Goal: Task Accomplishment & Management: Manage account settings

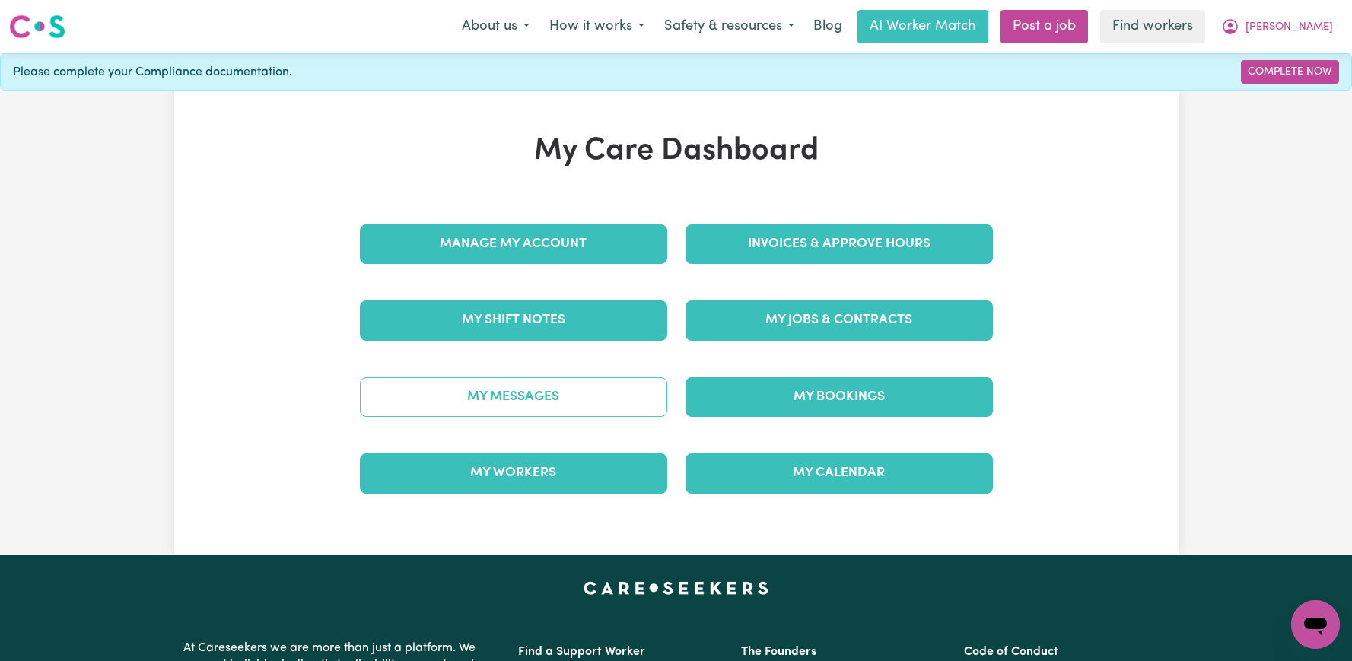
click at [460, 384] on link "My Messages" at bounding box center [513, 397] width 307 height 40
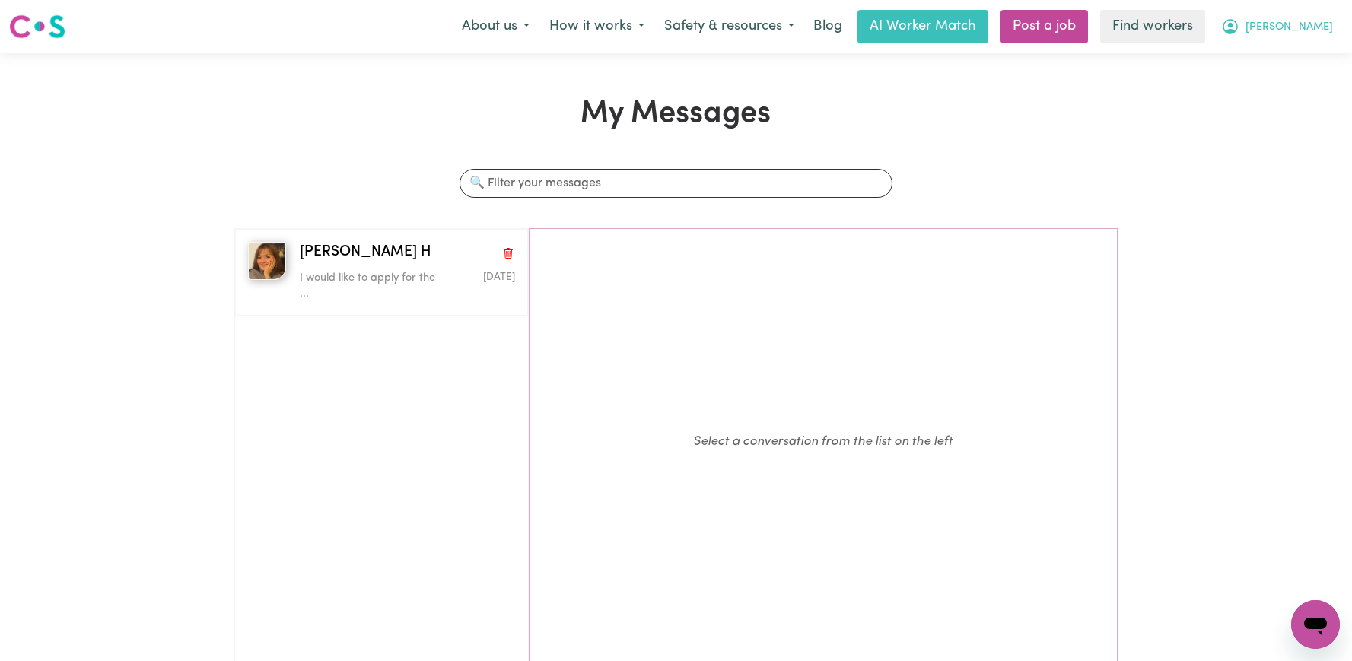
click at [1324, 35] on span "[PERSON_NAME]" at bounding box center [1290, 27] width 88 height 17
click at [1308, 93] on link "Logout" at bounding box center [1282, 87] width 120 height 29
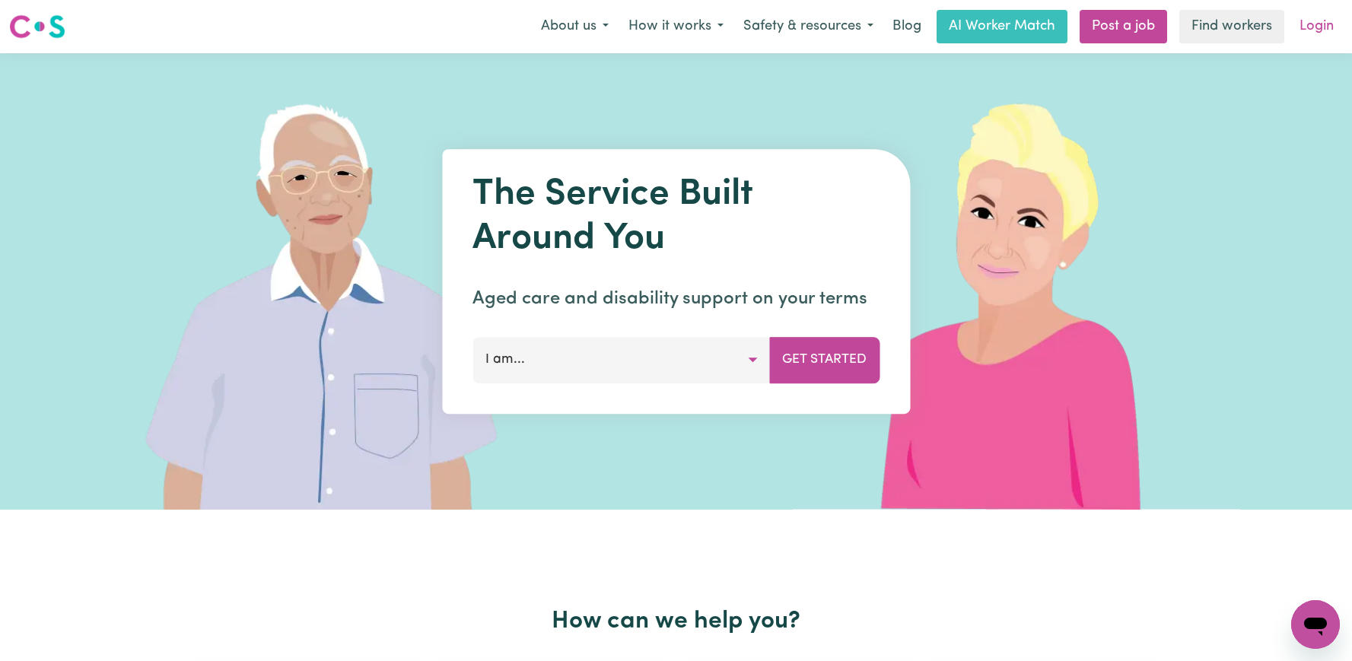
click at [1317, 24] on link "Login" at bounding box center [1317, 26] width 53 height 33
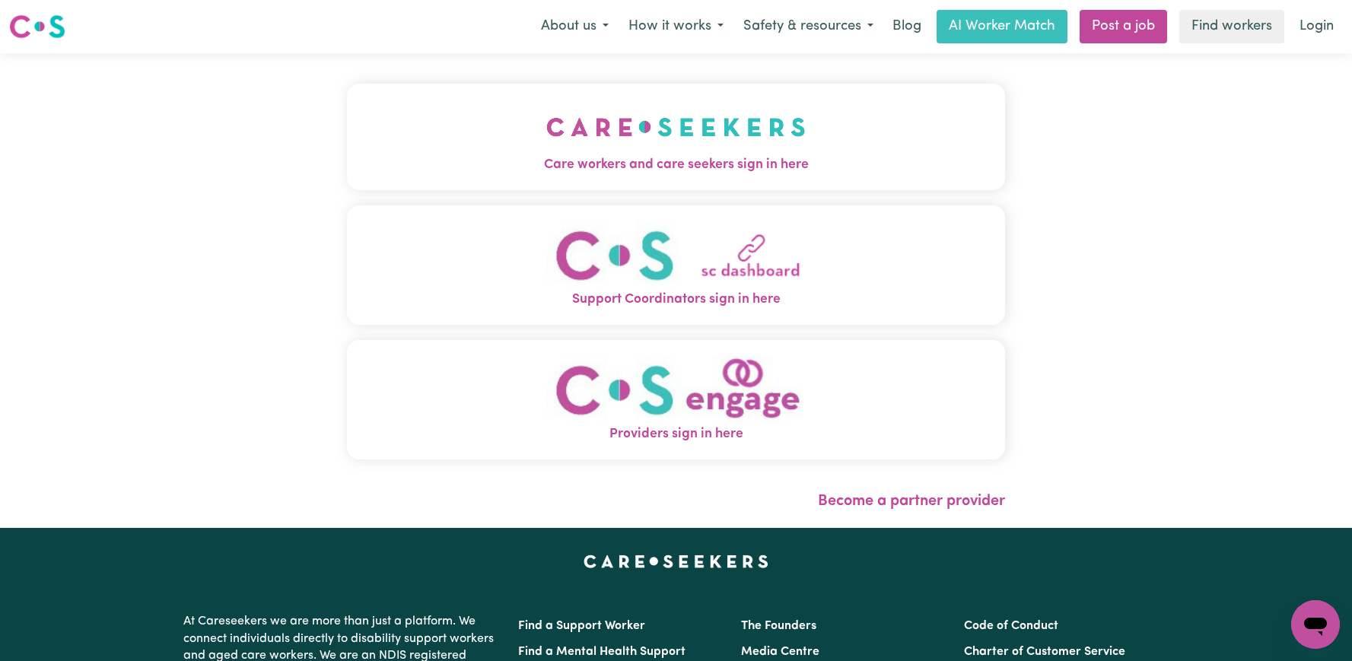
click at [768, 168] on span "Care workers and care seekers sign in here" at bounding box center [676, 165] width 658 height 20
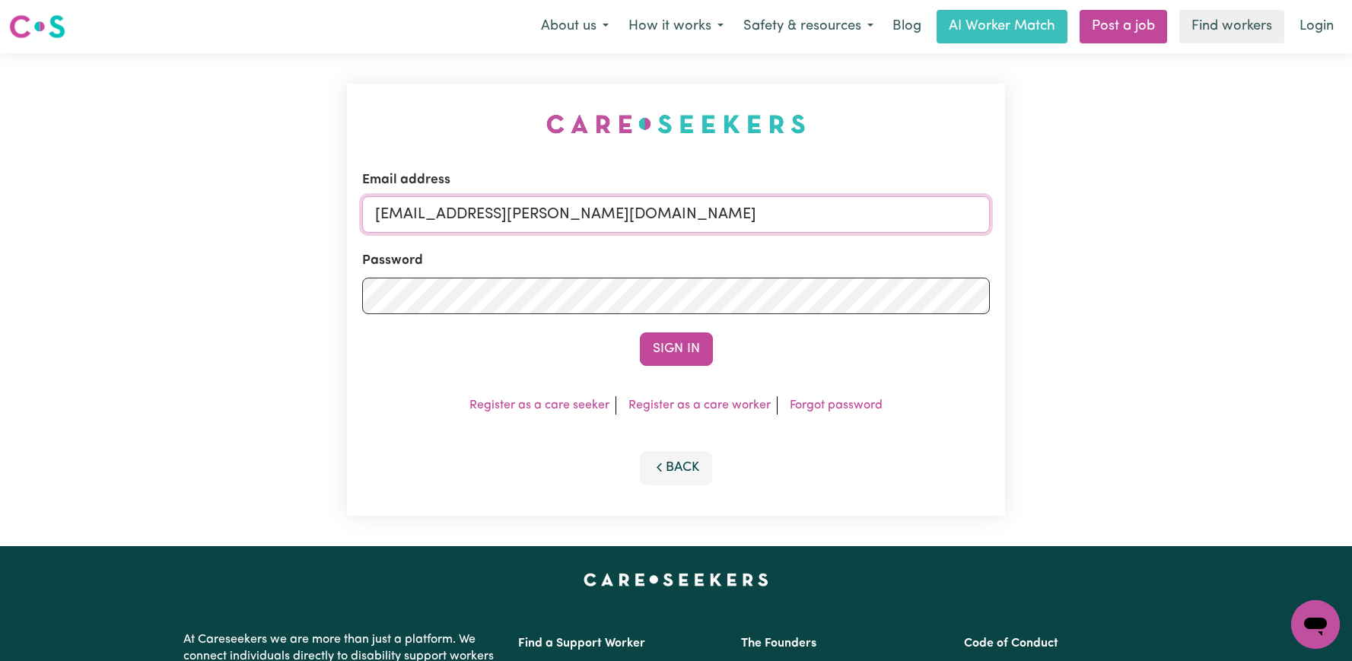
drag, startPoint x: 805, startPoint y: 214, endPoint x: 448, endPoint y: 219, distance: 356.9
click at [448, 219] on input "[EMAIL_ADDRESS][PERSON_NAME][DOMAIN_NAME]" at bounding box center [676, 214] width 628 height 37
click at [575, 215] on input "[EMAIL_ADDRESS][PERSON_NAME][DOMAIN_NAME]" at bounding box center [676, 214] width 628 height 37
drag, startPoint x: 772, startPoint y: 220, endPoint x: 453, endPoint y: 214, distance: 318.9
click at [453, 214] on input "[EMAIL_ADDRESS][PERSON_NAME][DOMAIN_NAME]" at bounding box center [676, 214] width 628 height 37
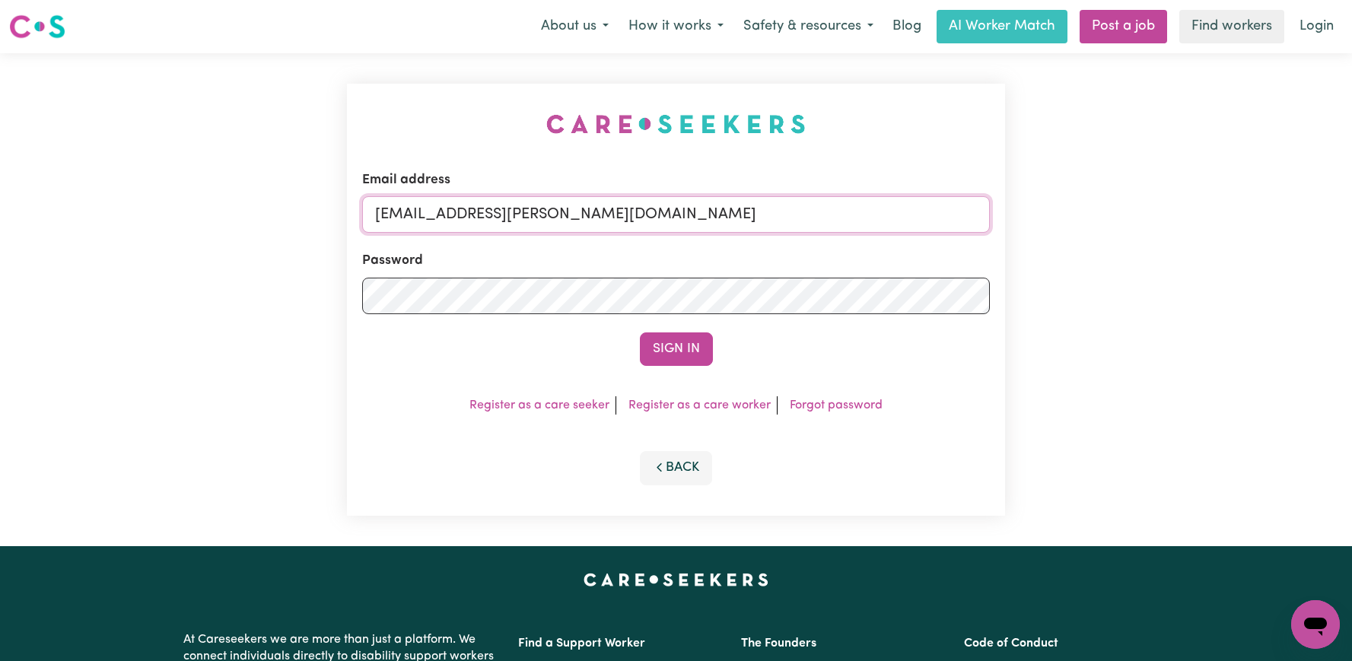
paste input "BruceTWC"
type input "[EMAIL_ADDRESS][DOMAIN_NAME]"
click at [640, 333] on button "Sign In" at bounding box center [676, 349] width 73 height 33
